Goal: Task Accomplishment & Management: Manage account settings

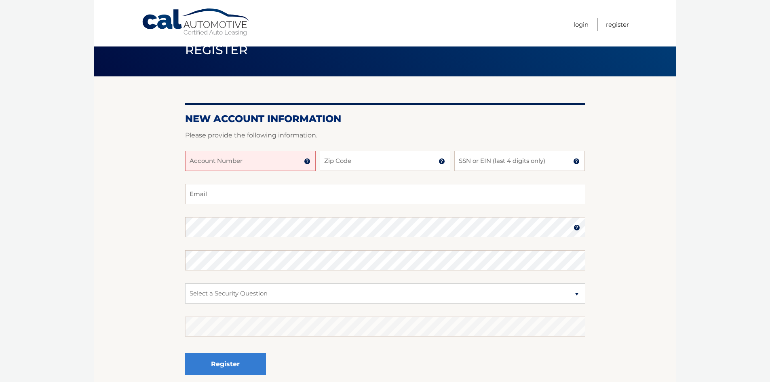
scroll to position [40, 0]
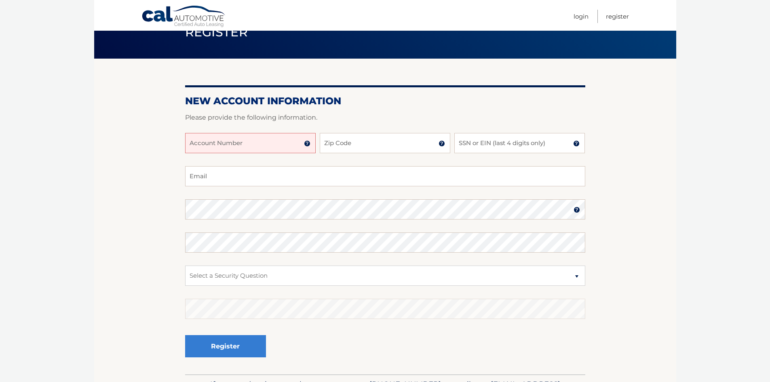
click at [212, 143] on input "Account Number" at bounding box center [250, 143] width 131 height 20
type input "44456011642"
type input "11768"
type input "5245"
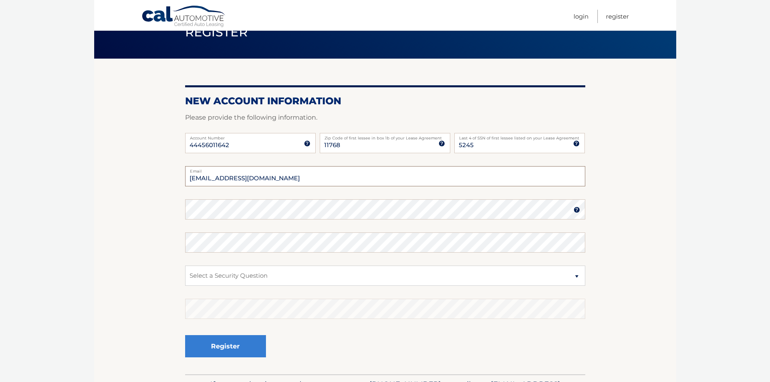
type input "pdoran3@yahoo.com"
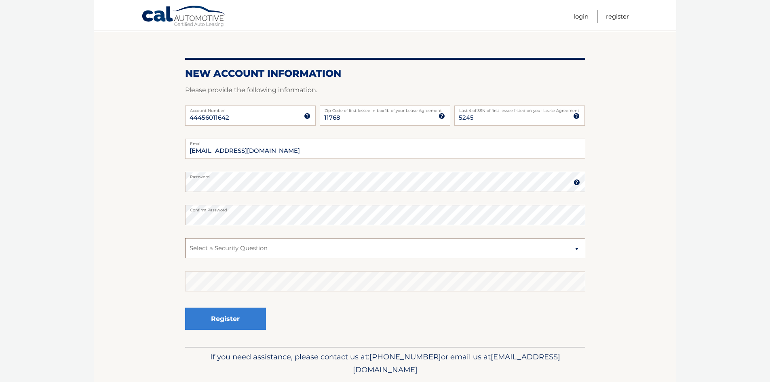
scroll to position [94, 0]
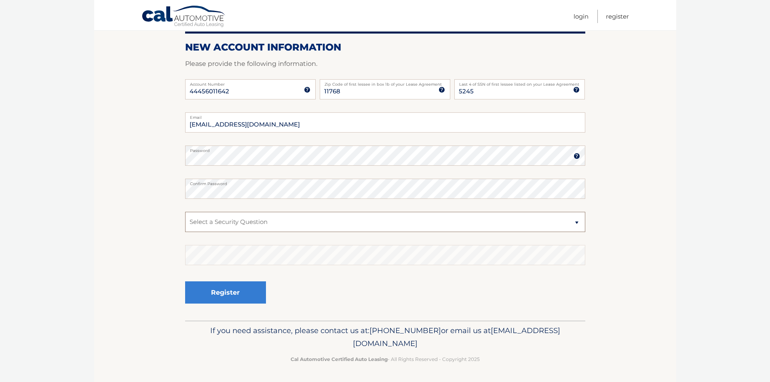
click at [559, 222] on select "Select a Security Question What was the name of your elementary school? What is…" at bounding box center [385, 222] width 400 height 20
click at [185, 212] on select "Select a Security Question What was the name of your elementary school? What is…" at bounding box center [385, 222] width 400 height 20
click at [547, 221] on select "Select a Security Question What was the name of your elementary school? What is…" at bounding box center [385, 222] width 400 height 20
select select "3"
click at [185, 212] on select "Select a Security Question What was the name of your elementary school? What is…" at bounding box center [385, 222] width 400 height 20
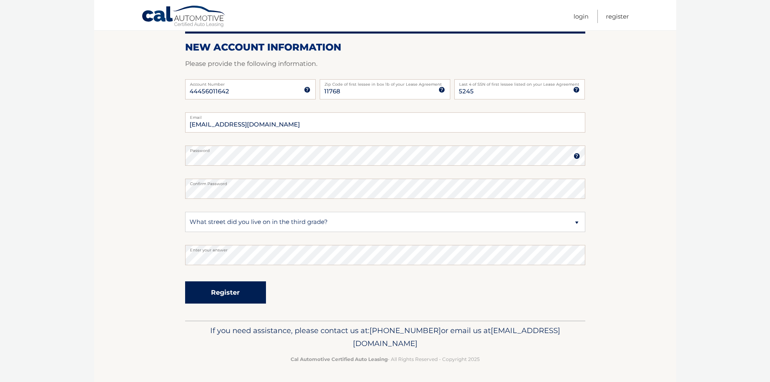
click at [223, 291] on button "Register" at bounding box center [225, 292] width 81 height 22
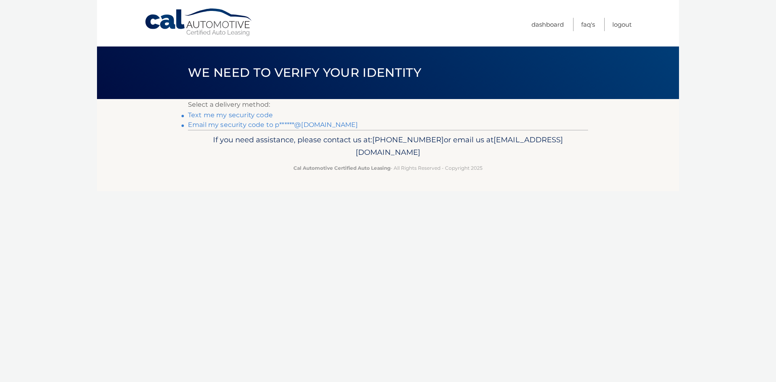
click at [244, 114] on link "Text me my security code" at bounding box center [230, 115] width 85 height 8
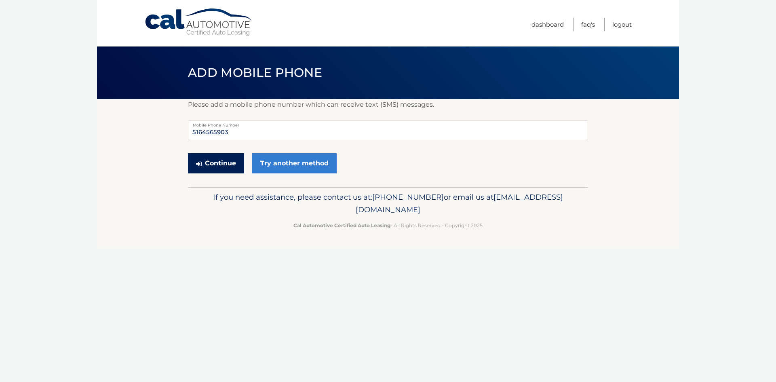
click at [218, 165] on button "Continue" at bounding box center [216, 163] width 56 height 20
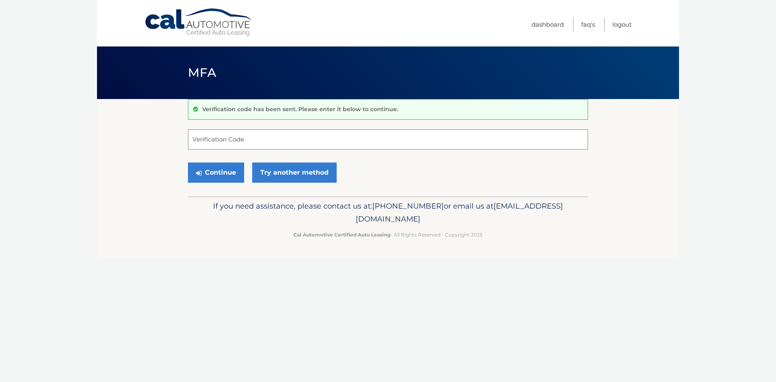
click at [231, 140] on input "Verification Code" at bounding box center [388, 139] width 400 height 20
type input "567567"
click at [212, 173] on button "Continue" at bounding box center [216, 172] width 56 height 20
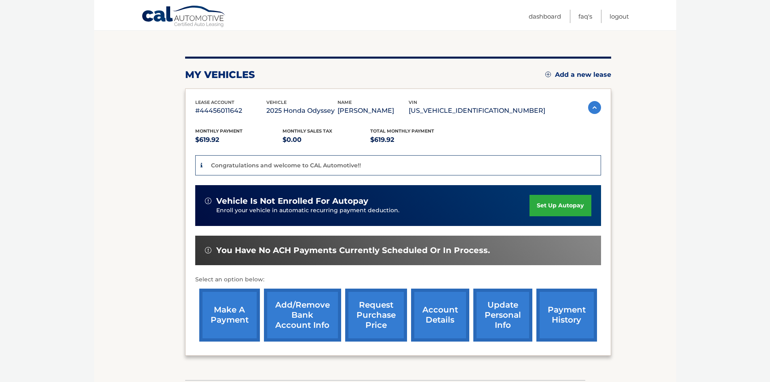
scroll to position [81, 0]
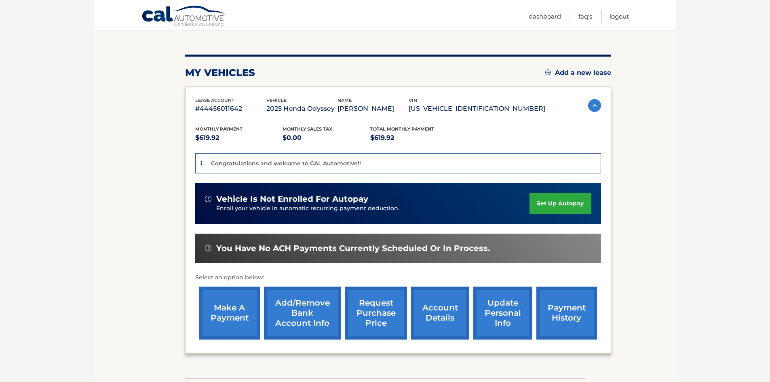
click at [555, 204] on link "set up autopay" at bounding box center [559, 203] width 61 height 21
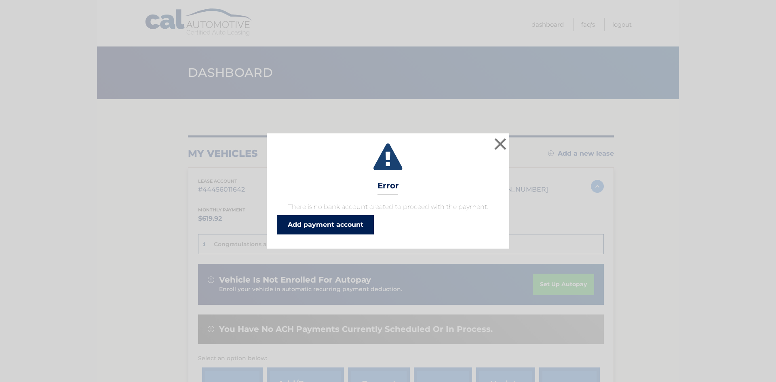
click at [338, 220] on link "Add payment account" at bounding box center [325, 224] width 97 height 19
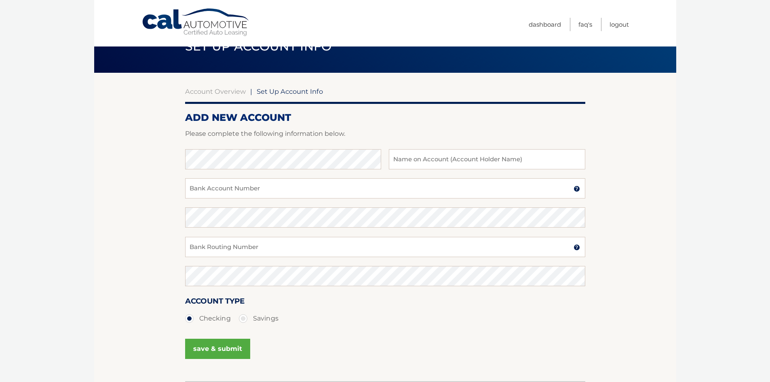
scroll to position [40, 0]
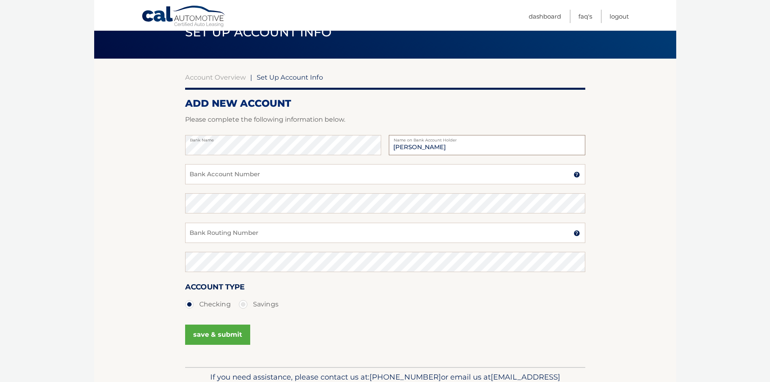
type input "[PERSON_NAME]"
click at [205, 172] on input "Bank Account Number" at bounding box center [385, 174] width 400 height 20
type input "733726731"
click at [277, 228] on input "Bank Routing Number" at bounding box center [385, 233] width 400 height 20
type input "021000021"
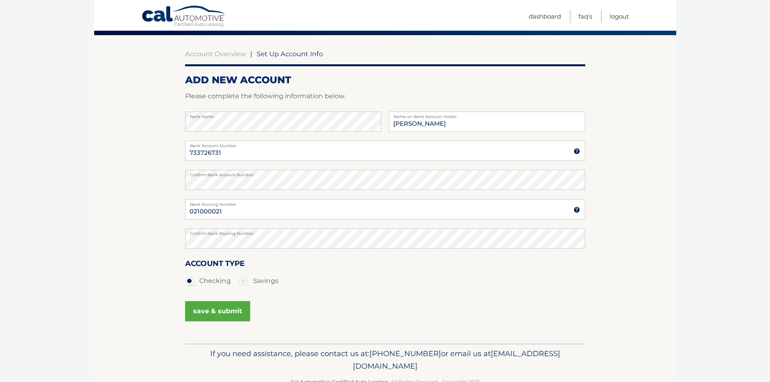
scroll to position [87, 0]
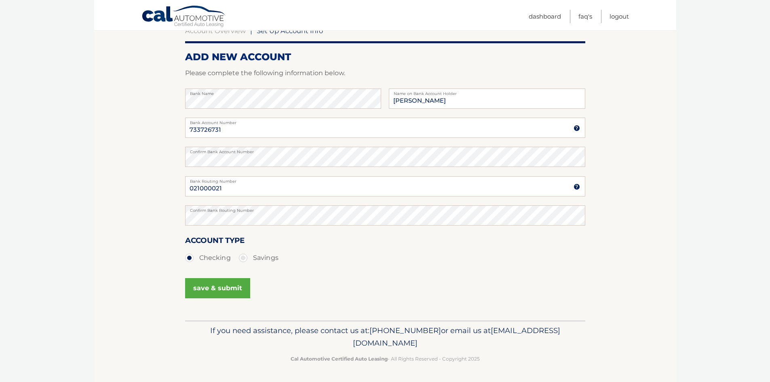
click at [218, 286] on button "save & submit" at bounding box center [217, 288] width 65 height 20
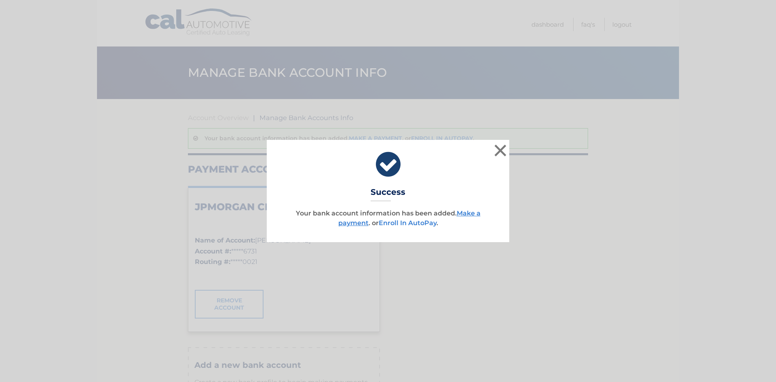
click at [410, 222] on link "Enroll In AutoPay" at bounding box center [408, 223] width 58 height 8
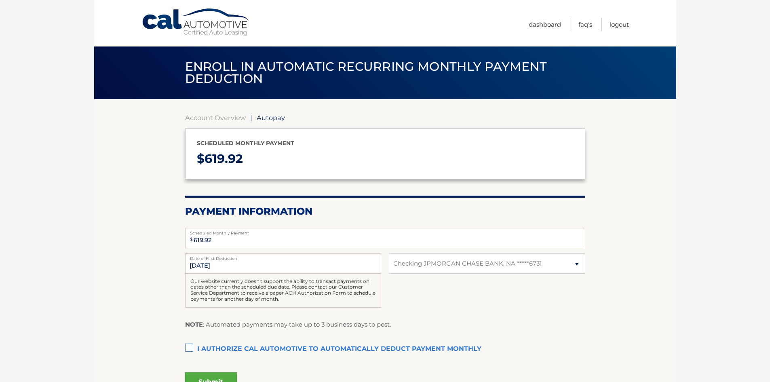
select select "MDY0NzBkNjctNmNkZi00OWQzLWJjZmItNDJlZTM3YTAwNmNj"
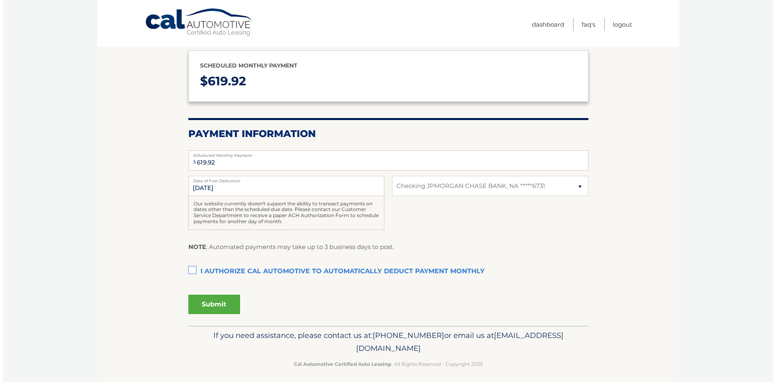
scroll to position [81, 0]
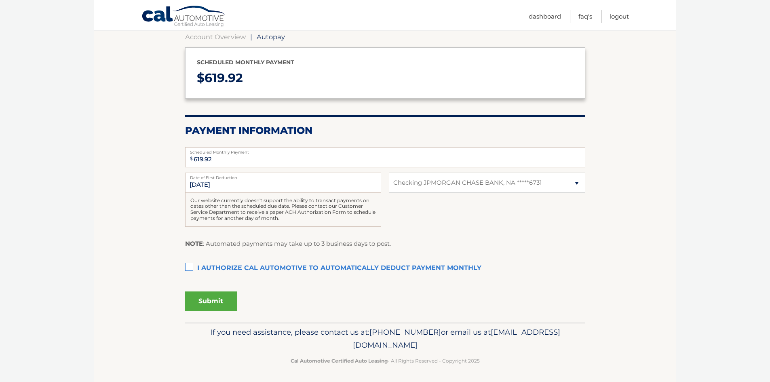
click at [184, 270] on section "Account Overview | Autopay Scheduled monthly payment $ 619.92 Payment Informati…" at bounding box center [385, 170] width 582 height 304
click at [190, 267] on label "I authorize cal automotive to automatically deduct payment monthly This checkbo…" at bounding box center [385, 268] width 400 height 16
click at [0, 0] on input "I authorize cal automotive to automatically deduct payment monthly This checkbo…" at bounding box center [0, 0] width 0 height 0
click at [213, 299] on button "Submit" at bounding box center [211, 300] width 52 height 19
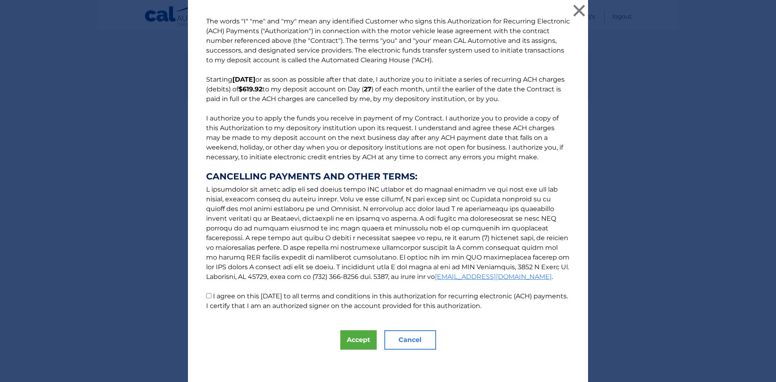
click at [213, 299] on label "I agree on this 09/15/2025 to all terms and conditions in this authorization fo…" at bounding box center [387, 300] width 362 height 17
click at [211, 298] on input "I agree on this 09/15/2025 to all terms and conditions in this authorization fo…" at bounding box center [208, 295] width 5 height 5
checkbox input "true"
click at [351, 343] on button "Accept" at bounding box center [358, 339] width 36 height 19
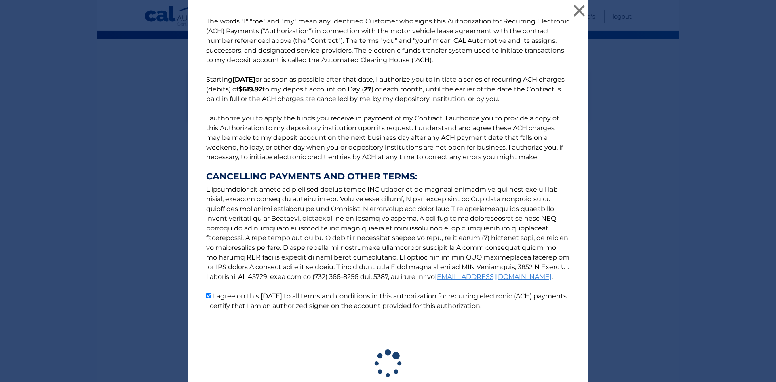
scroll to position [60, 0]
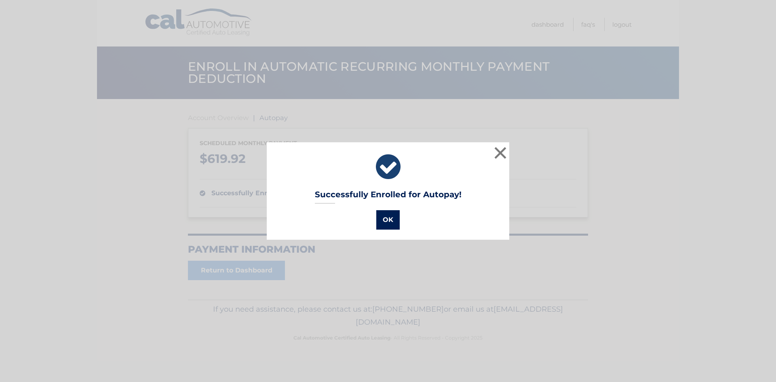
click at [386, 219] on button "OK" at bounding box center [387, 219] width 23 height 19
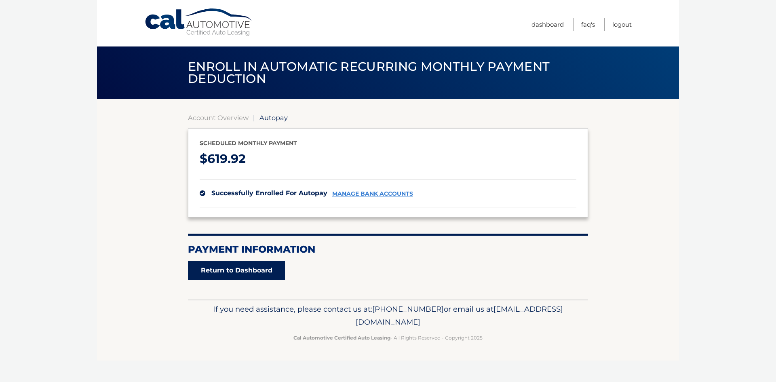
click at [247, 269] on link "Return to Dashboard" at bounding box center [236, 270] width 97 height 19
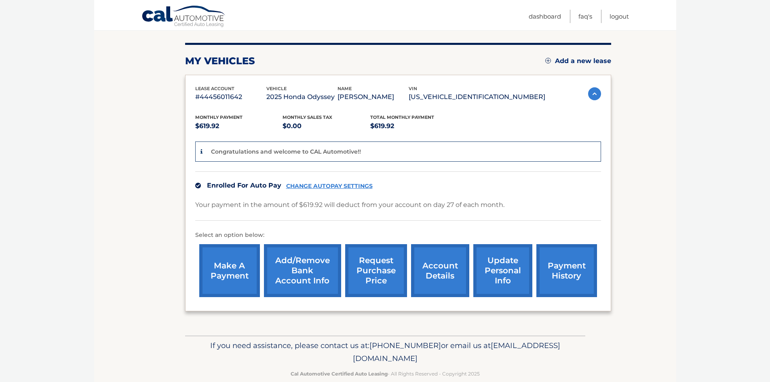
scroll to position [107, 0]
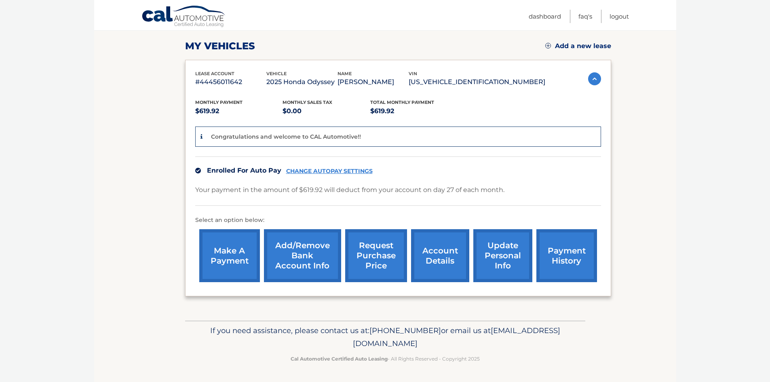
click at [441, 256] on link "account details" at bounding box center [440, 255] width 58 height 53
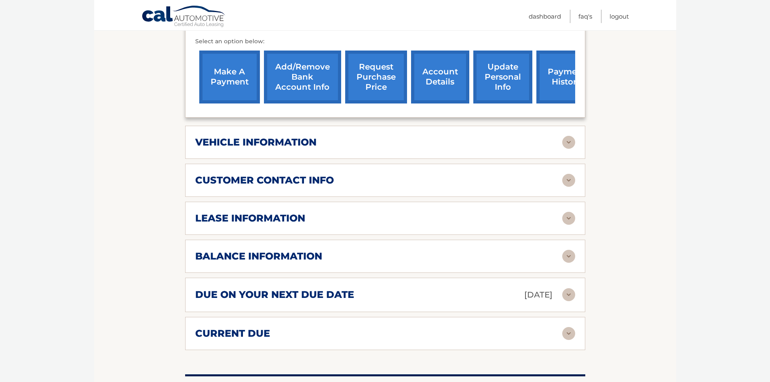
scroll to position [283, 0]
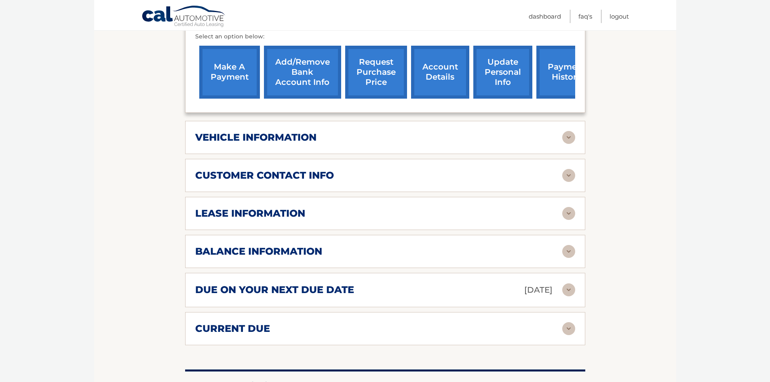
click at [314, 207] on div "lease information" at bounding box center [385, 213] width 380 height 13
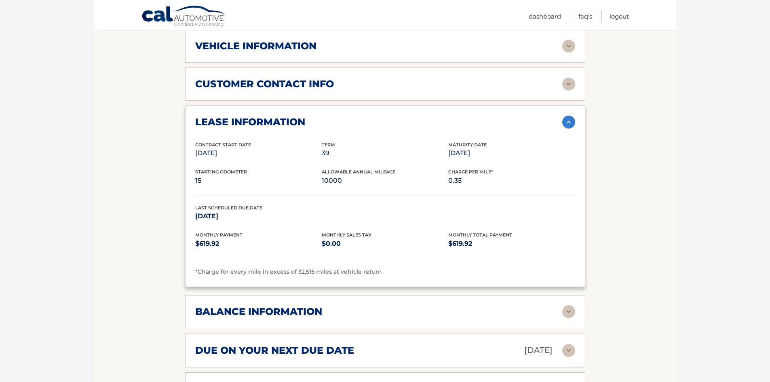
scroll to position [242, 0]
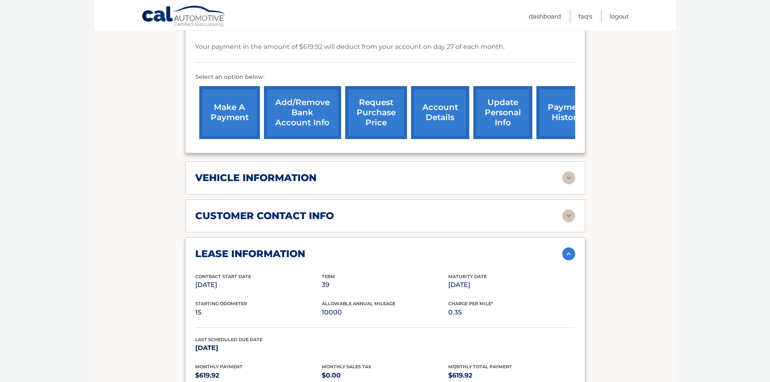
click at [569, 247] on img at bounding box center [568, 253] width 13 height 13
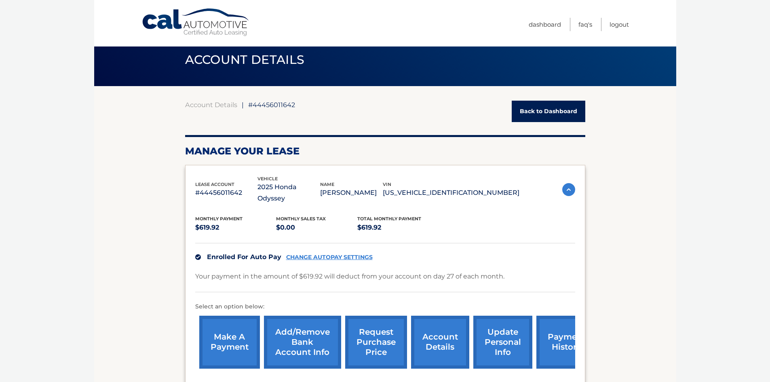
scroll to position [0, 0]
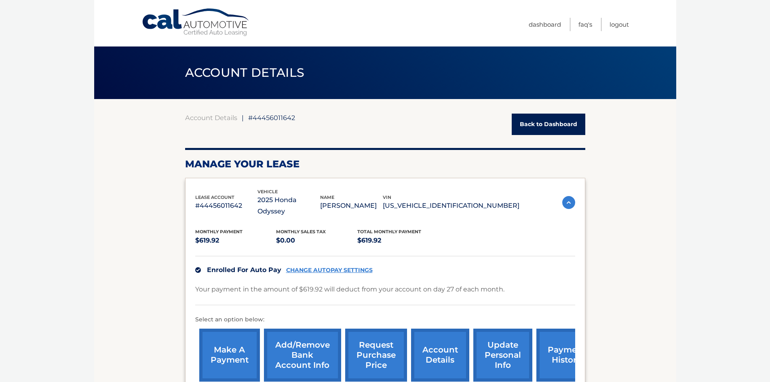
click at [566, 354] on link "payment history" at bounding box center [566, 355] width 61 height 53
